Goal: Check status: Check status

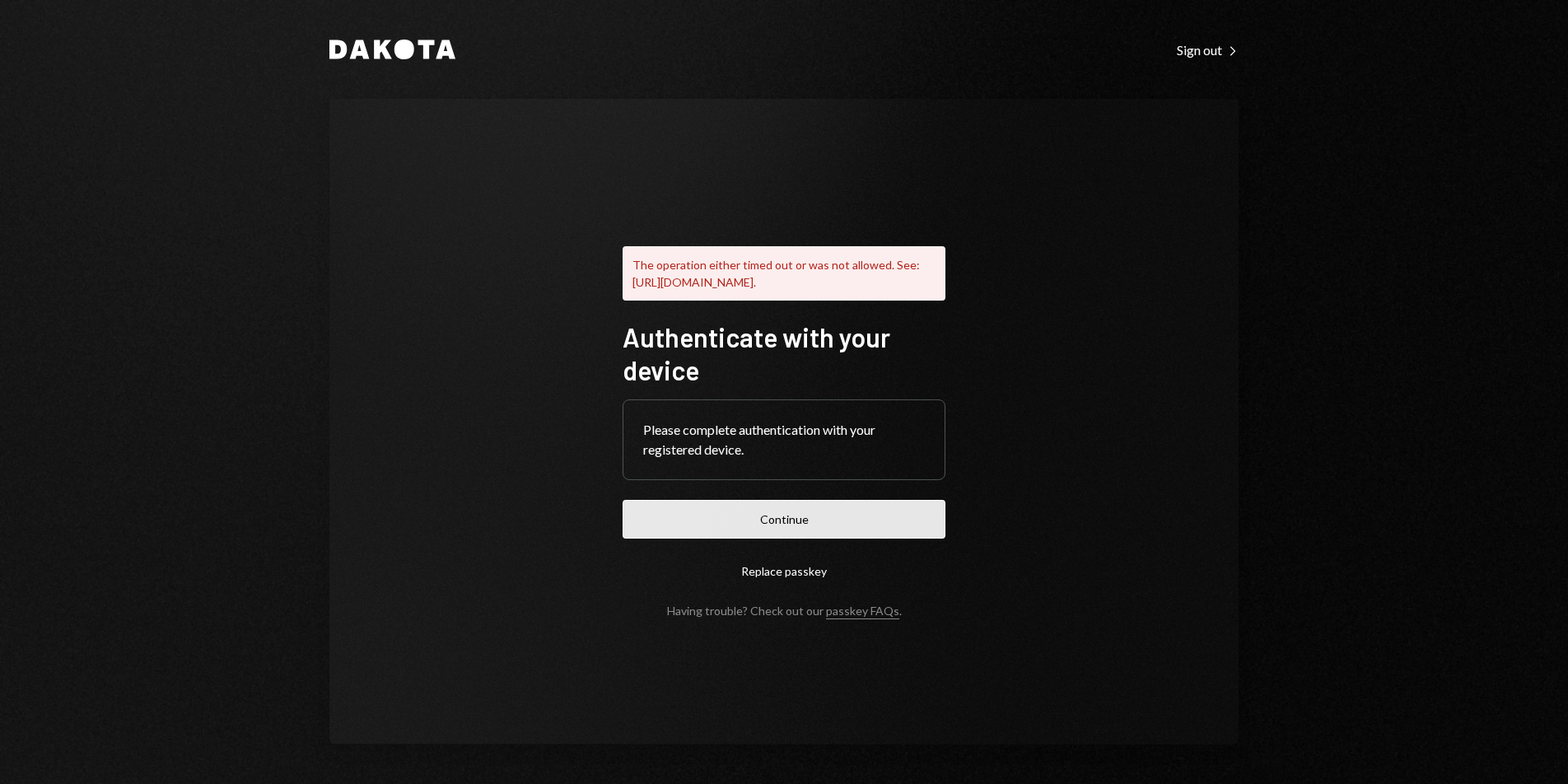
click at [844, 536] on button "Continue" at bounding box center [783, 519] width 322 height 39
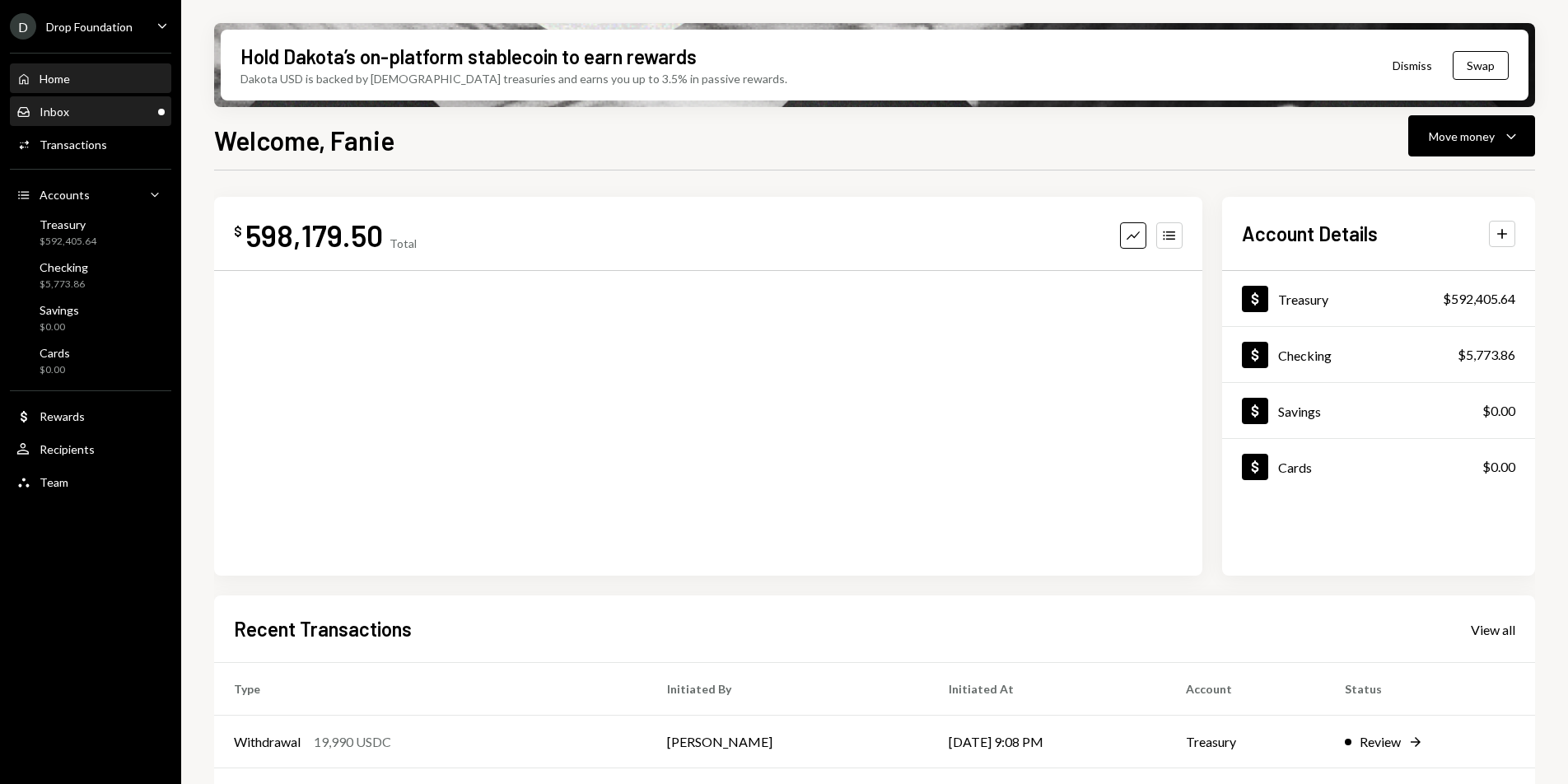
click at [92, 117] on div "Inbox Inbox" at bounding box center [91, 111] width 148 height 15
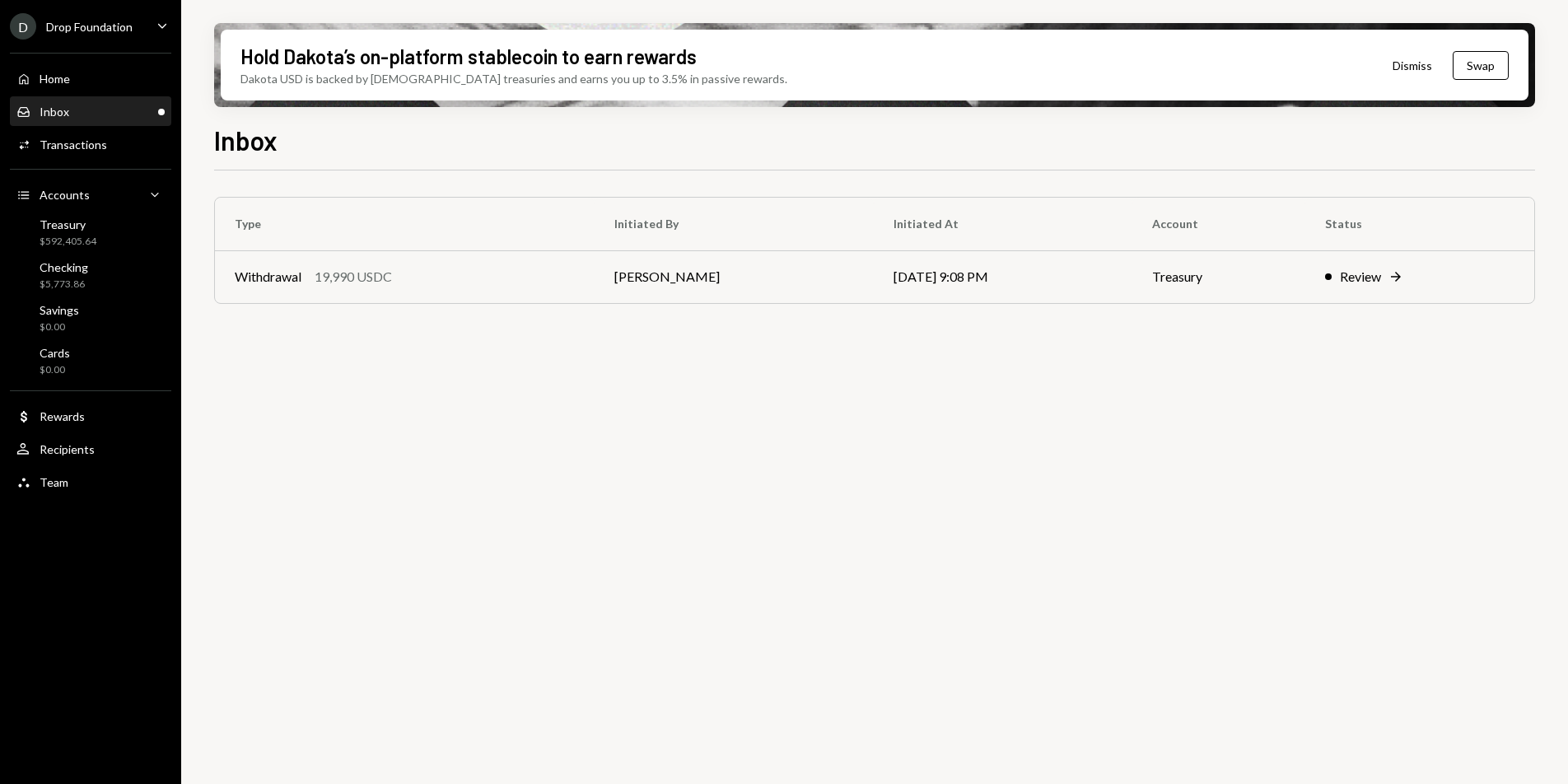
click at [1548, 103] on div "Hold Dakota’s on-platform stablecoin to earn rewards Dakota USD is backed by U.…" at bounding box center [875, 392] width 1387 height 784
click at [96, 221] on div "Treasury $592,405.64" at bounding box center [91, 233] width 148 height 31
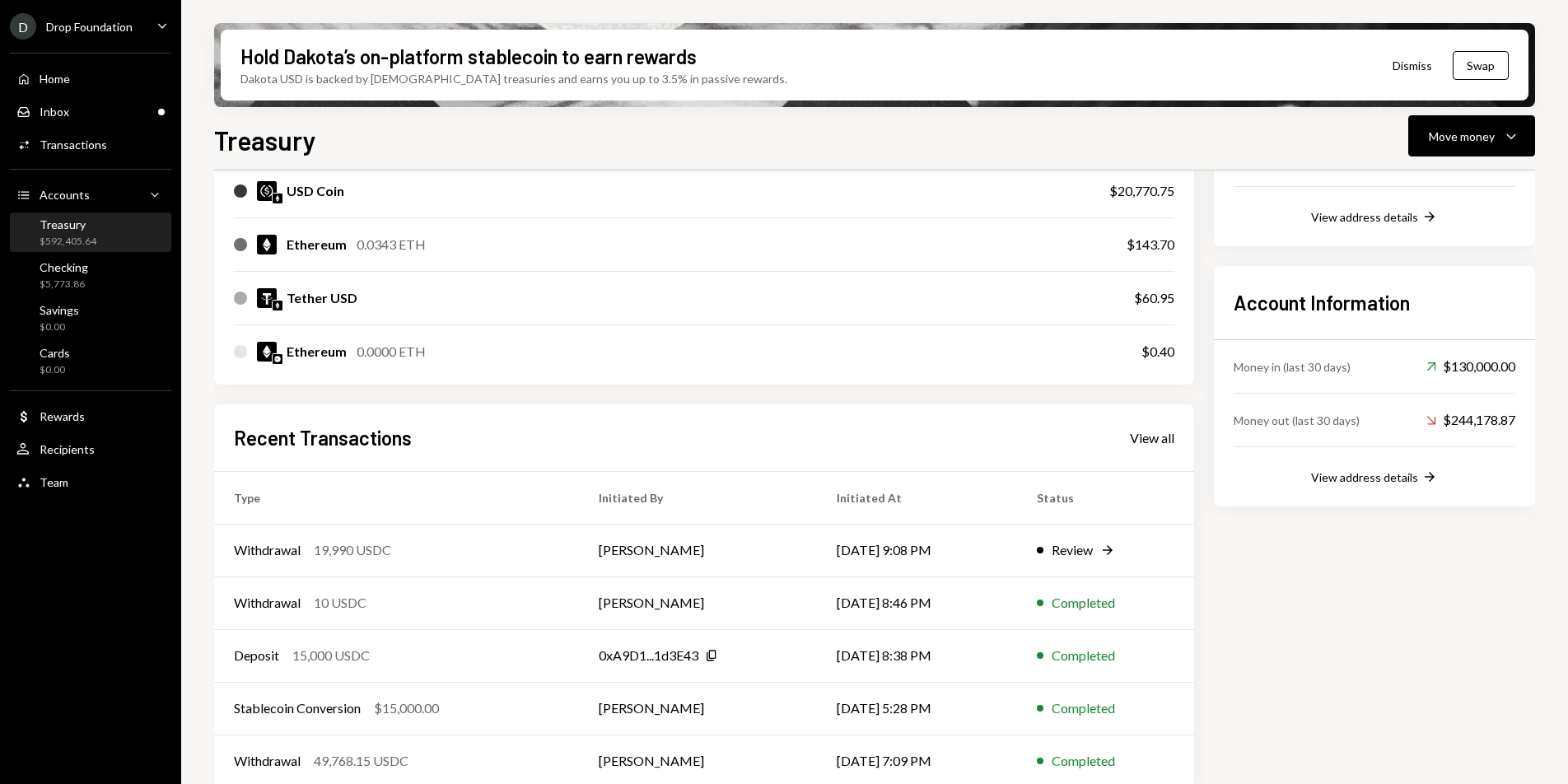
scroll to position [287, 0]
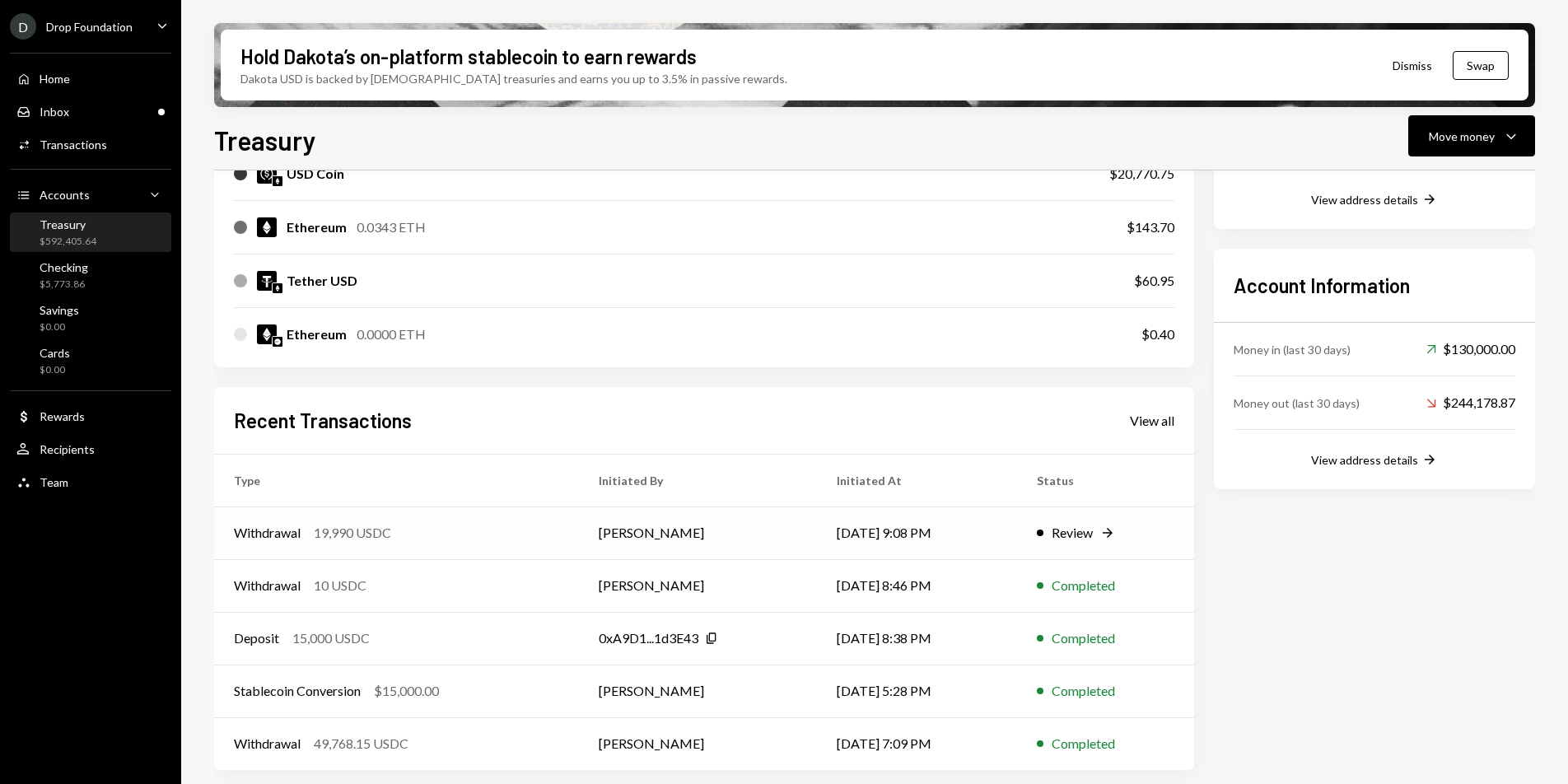
click at [464, 523] on div "Withdrawal 19,990 USDC" at bounding box center [396, 533] width 325 height 19
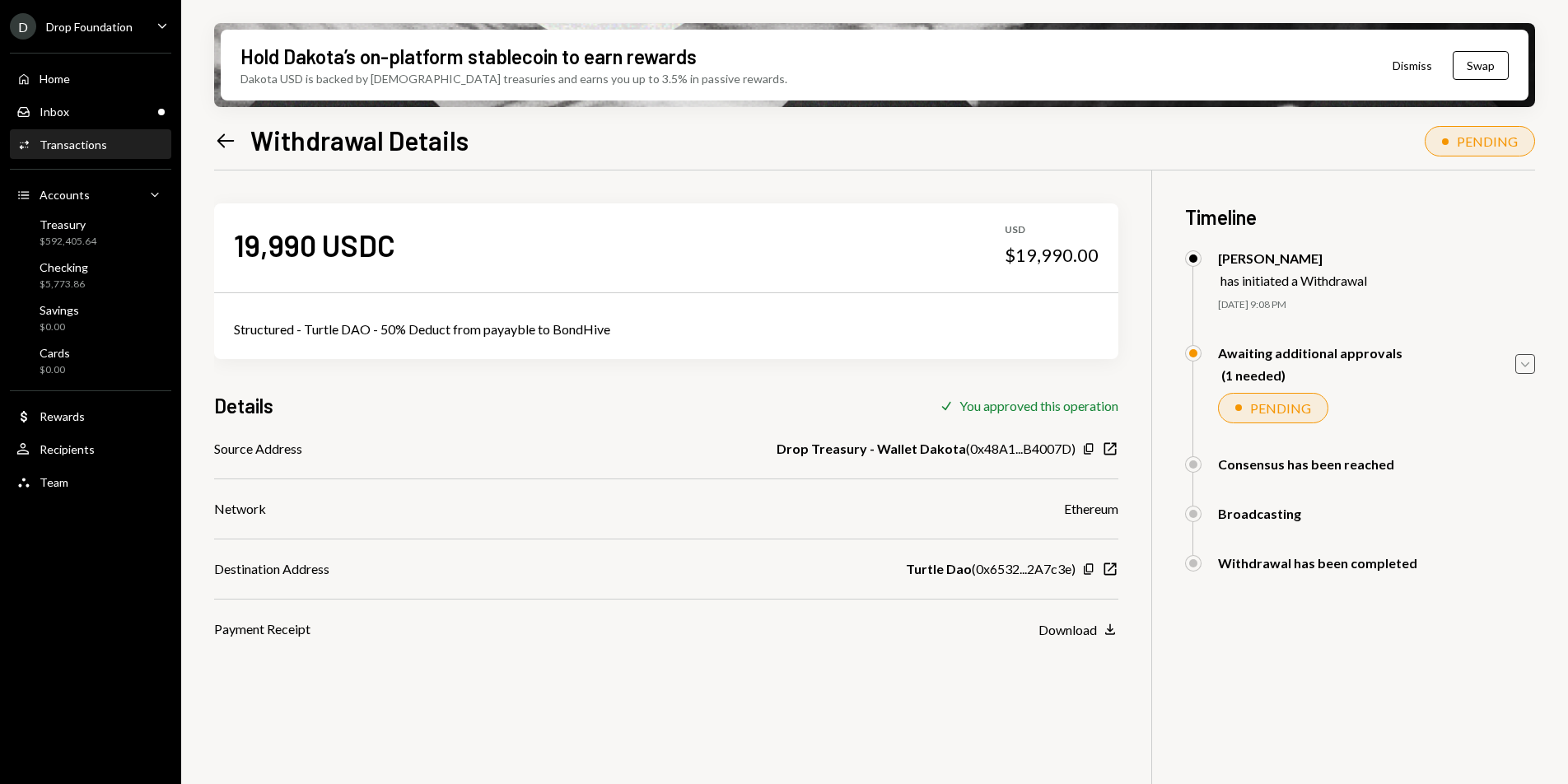
click at [1530, 365] on icon "Caret Down" at bounding box center [1525, 363] width 19 height 19
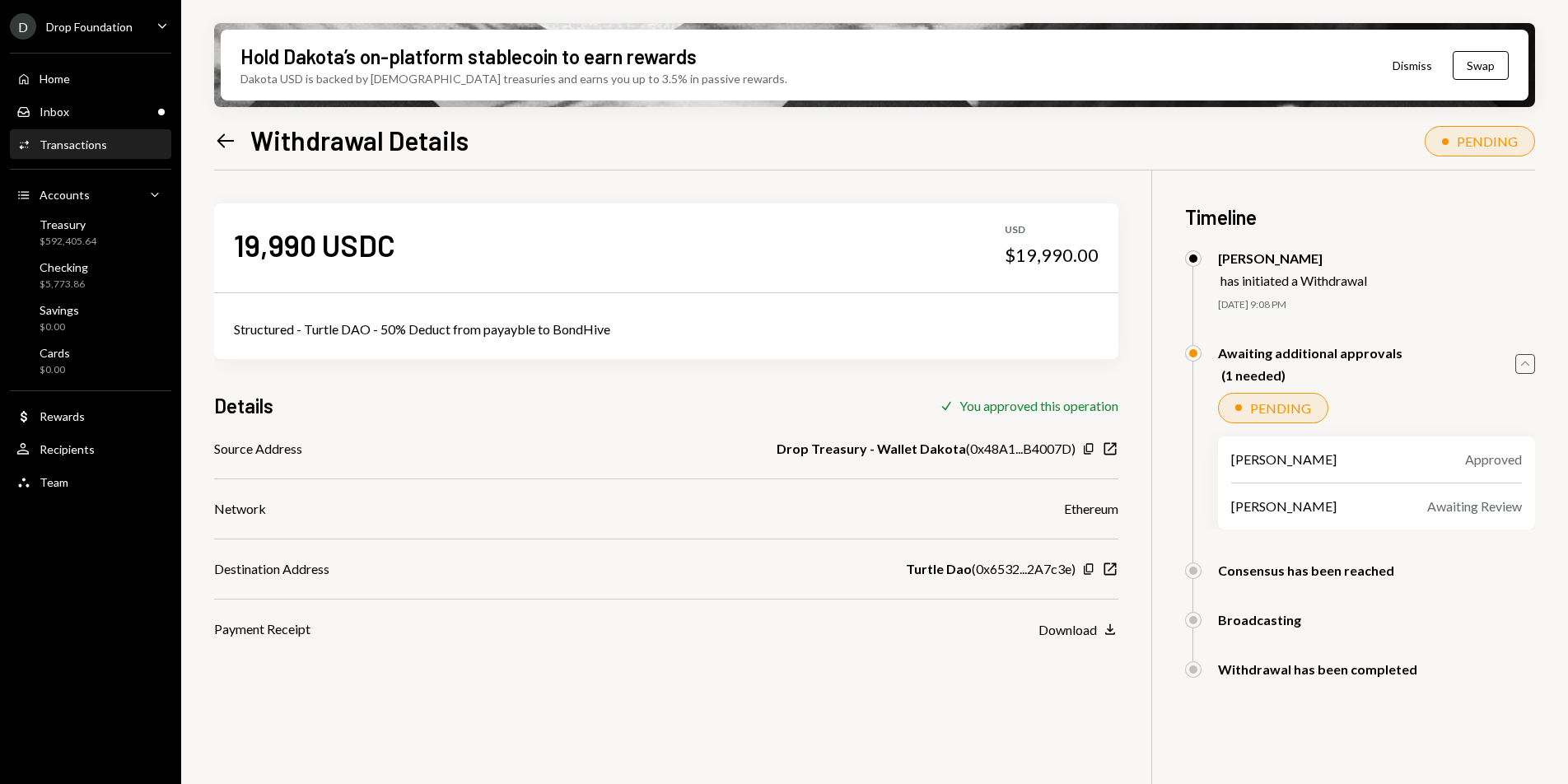
click at [1529, 365] on icon "Caret Up" at bounding box center [1525, 363] width 19 height 19
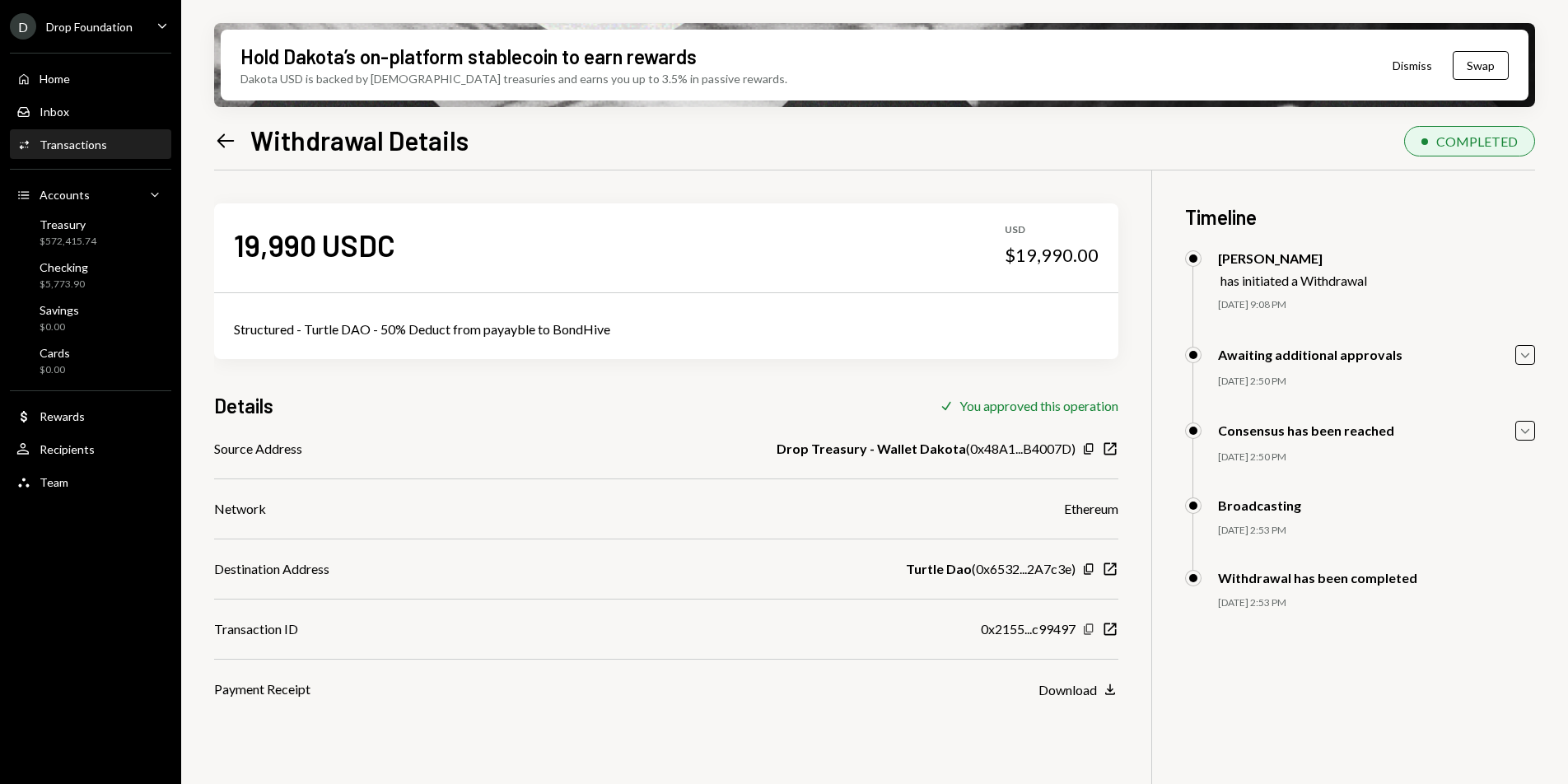
click at [1093, 631] on icon "button" at bounding box center [1088, 628] width 9 height 11
